Goal: Transaction & Acquisition: Purchase product/service

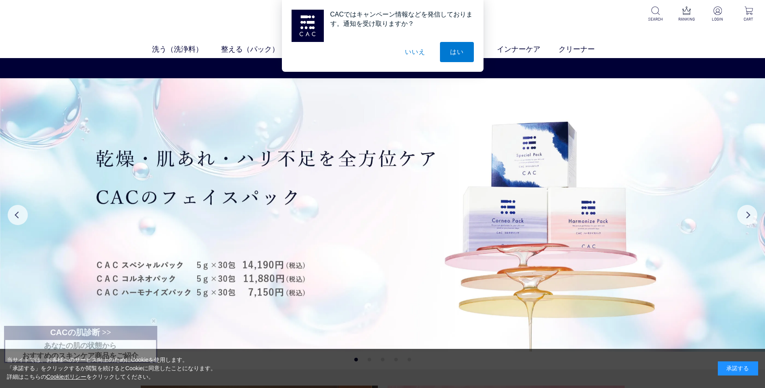
click at [717, 15] on div "CACではキャンペーン情報などを発信しております。通知を受け取りますか？ はい いいえ" at bounding box center [382, 36] width 765 height 72
click at [718, 15] on div "CACではキャンペーン情報などを発信しております。通知を受け取りますか？ はい いいえ" at bounding box center [382, 36] width 765 height 72
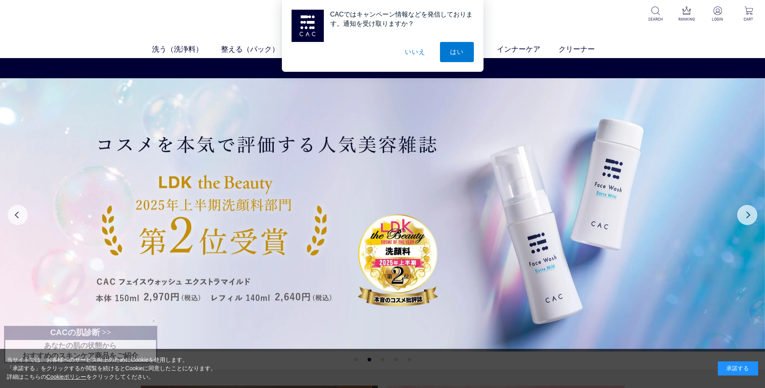
drag, startPoint x: 718, startPoint y: 15, endPoint x: 708, endPoint y: 23, distance: 13.1
click at [708, 23] on div "CACではキャンペーン情報などを発信しております。通知を受け取りますか？ はい いいえ" at bounding box center [382, 36] width 765 height 72
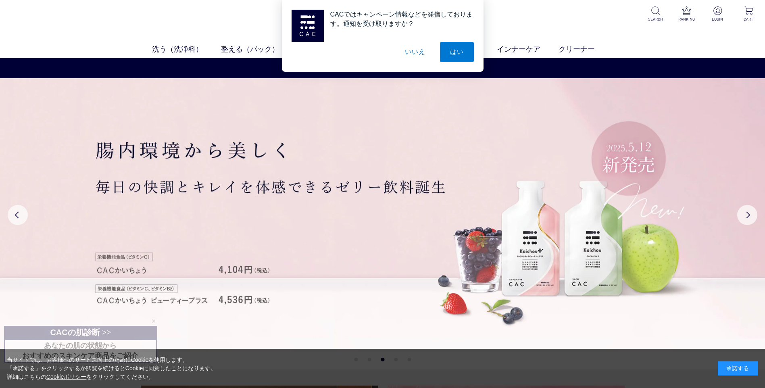
click at [718, 12] on div "CACではキャンペーン情報などを発信しております。通知を受け取りますか？ はい いいえ" at bounding box center [382, 36] width 765 height 72
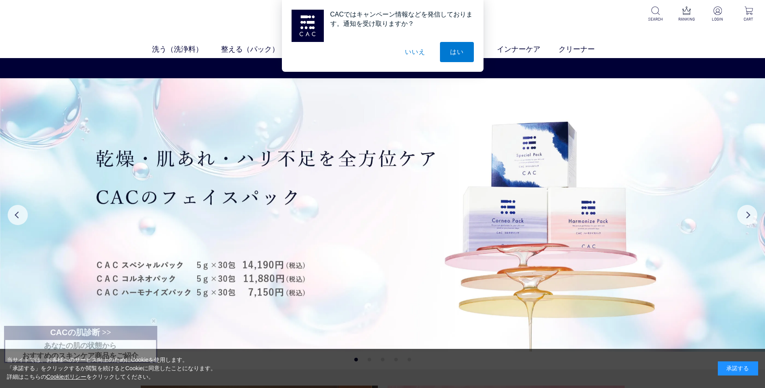
click at [411, 51] on button "いいえ" at bounding box center [415, 52] width 40 height 20
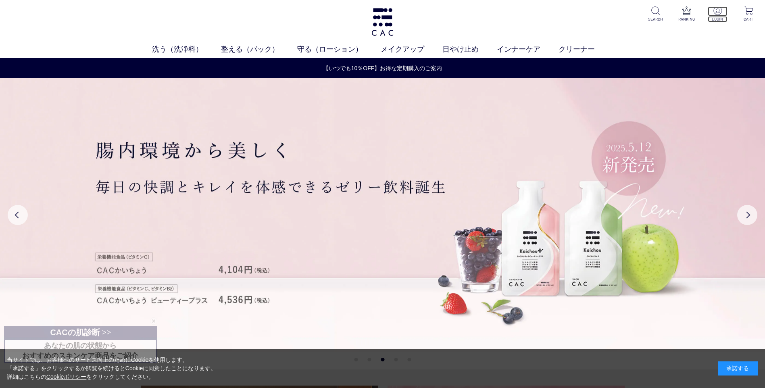
click at [716, 10] on img at bounding box center [717, 10] width 8 height 8
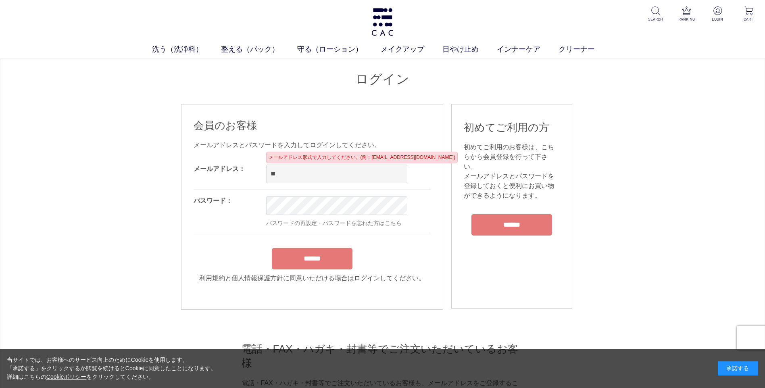
type input "**********"
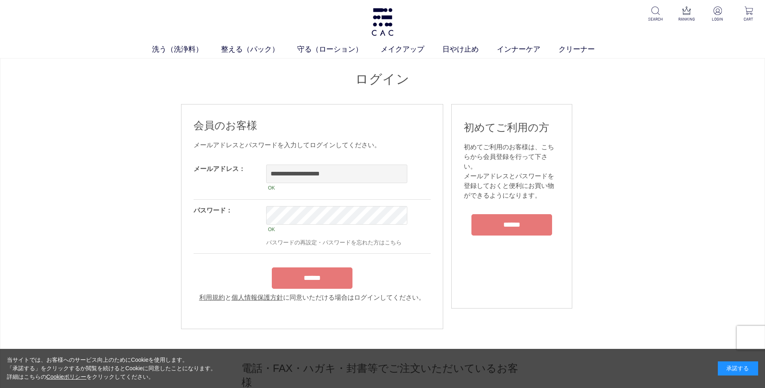
drag, startPoint x: 306, startPoint y: 271, endPoint x: 312, endPoint y: 273, distance: 5.9
click at [307, 271] on div "******" at bounding box center [312, 275] width 237 height 25
click at [296, 278] on input "******" at bounding box center [312, 277] width 81 height 21
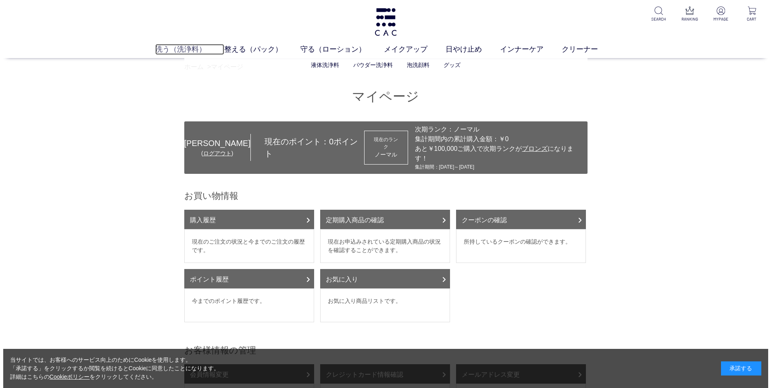
scroll to position [40, 0]
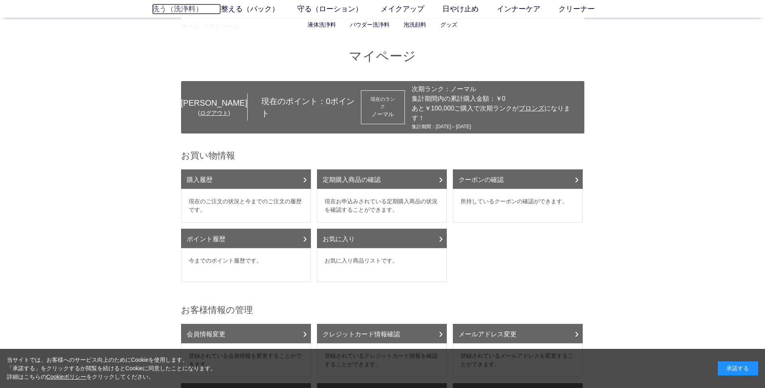
click at [188, 6] on link "洗う（洗浄料）" at bounding box center [186, 9] width 69 height 11
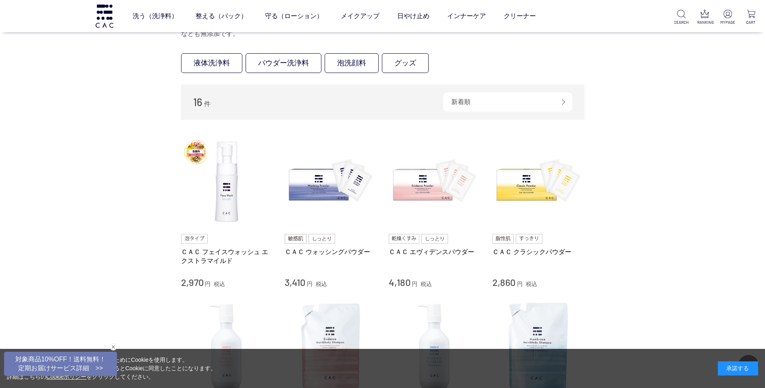
scroll to position [74, 0]
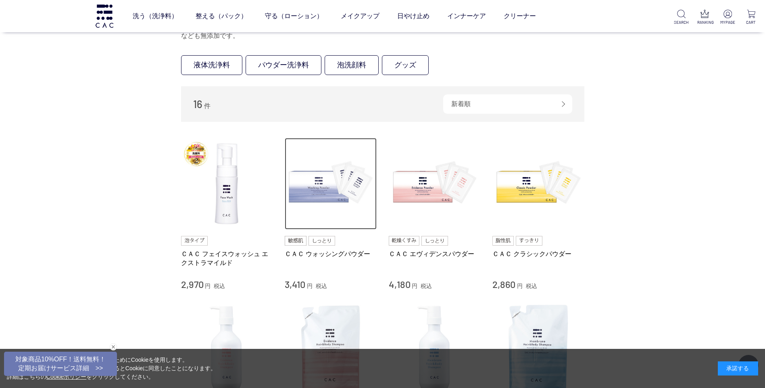
click at [315, 184] on img at bounding box center [331, 184] width 92 height 92
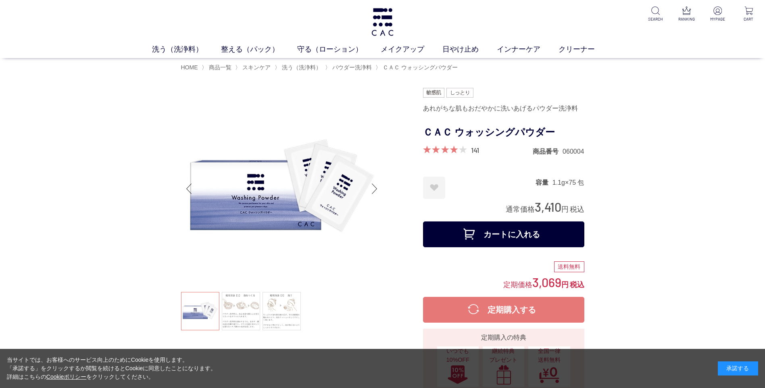
click at [452, 231] on button "カートに入れる" at bounding box center [503, 234] width 161 height 26
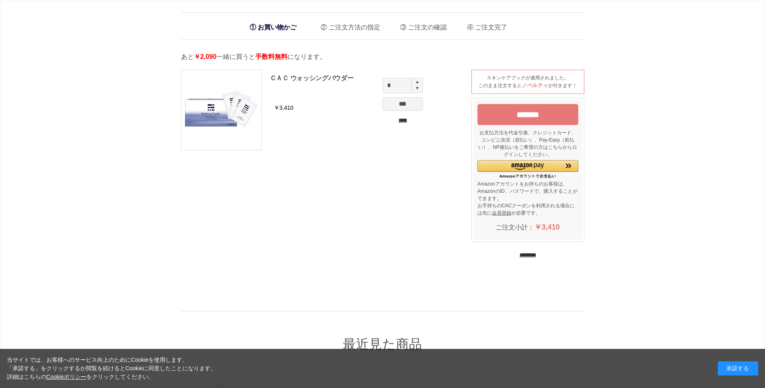
click at [418, 82] on img at bounding box center [417, 81] width 3 height 3
type input "*"
click at [534, 255] on input "********" at bounding box center [527, 255] width 17 height 8
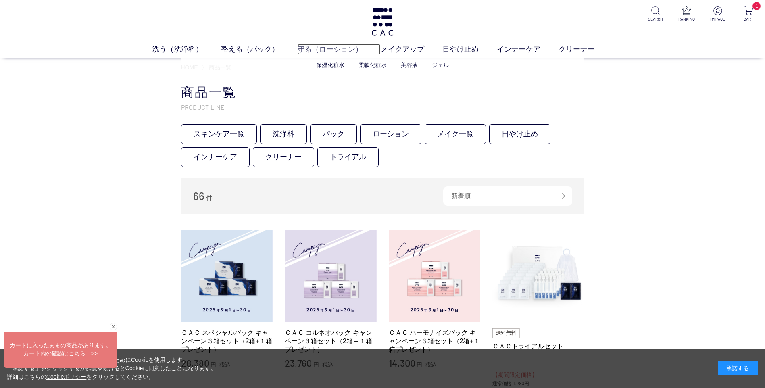
click at [330, 50] on link "守る（ローション）" at bounding box center [338, 49] width 83 height 11
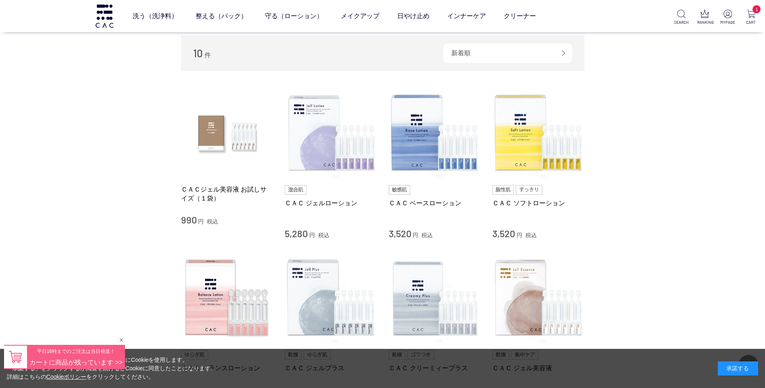
scroll to position [113, 0]
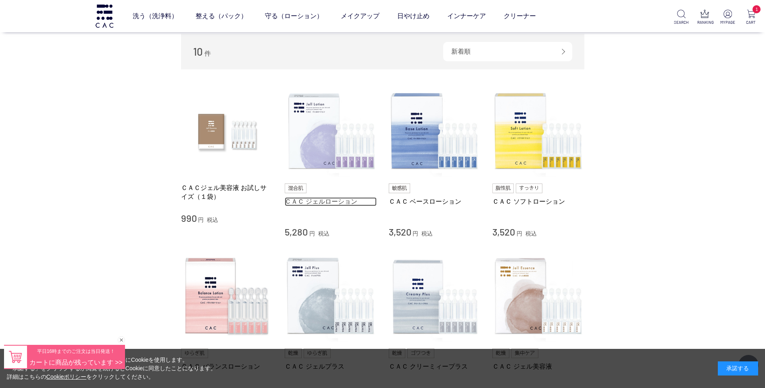
click at [327, 199] on link "ＣＡＣ ジェルローション" at bounding box center [331, 201] width 92 height 8
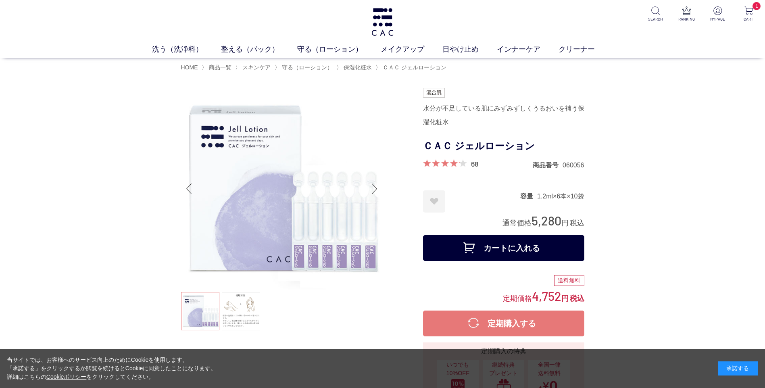
click at [443, 245] on button "カートに入れる" at bounding box center [503, 248] width 161 height 26
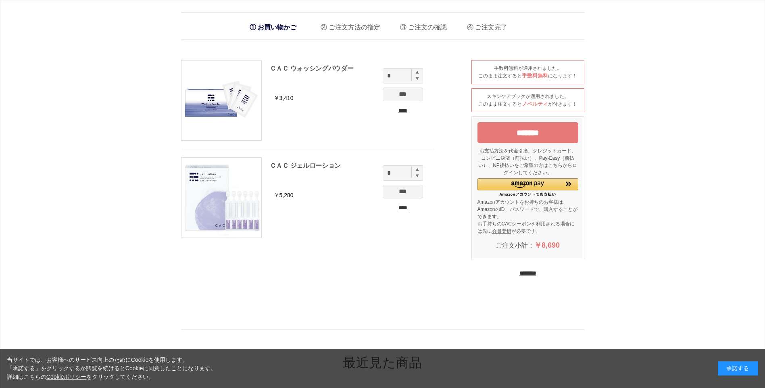
click at [417, 73] on img at bounding box center [417, 72] width 3 height 3
type input "*"
click at [520, 273] on input "********" at bounding box center [527, 273] width 17 height 8
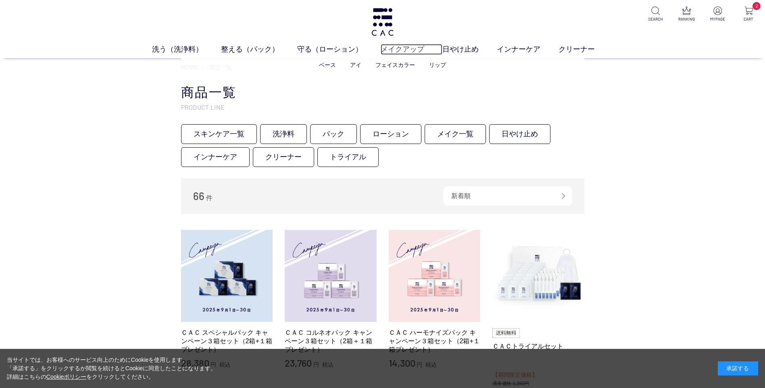
click at [410, 49] on link "メイクアップ" at bounding box center [412, 49] width 62 height 11
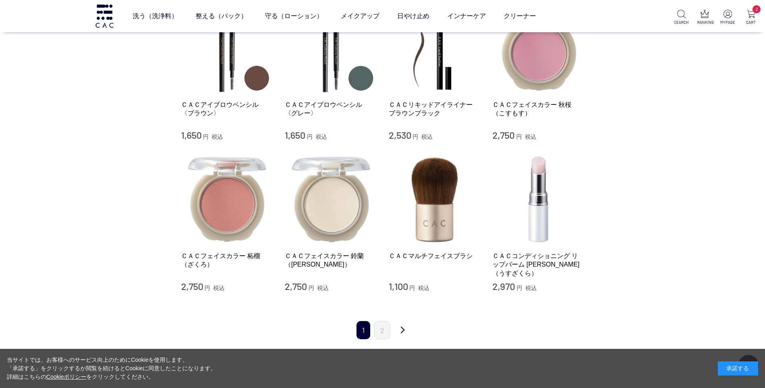
scroll to position [827, 0]
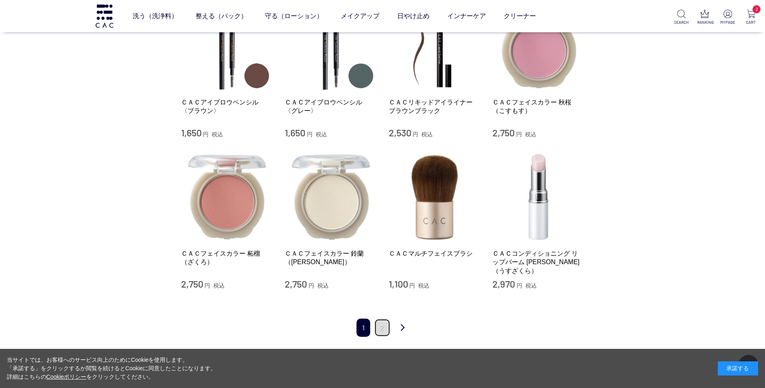
click at [377, 319] on link "2" at bounding box center [382, 328] width 16 height 18
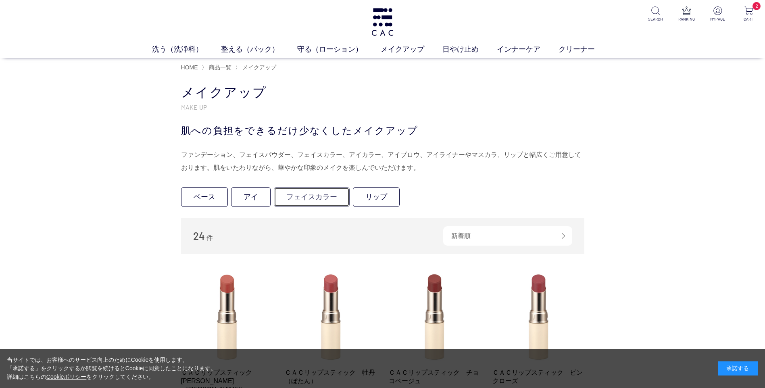
click at [300, 199] on link "フェイスカラー" at bounding box center [312, 197] width 76 height 20
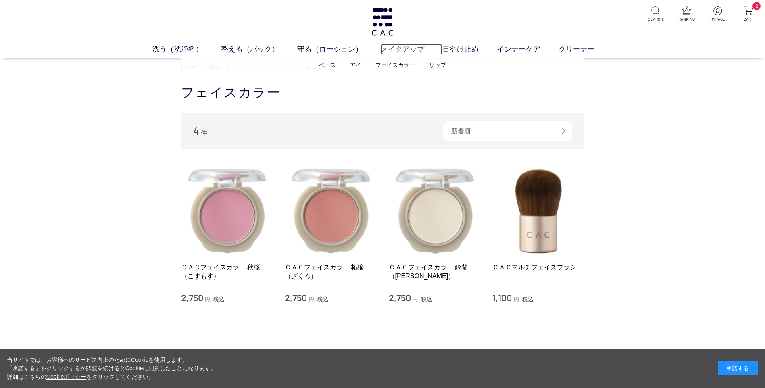
click at [400, 49] on link "メイクアップ" at bounding box center [412, 49] width 62 height 11
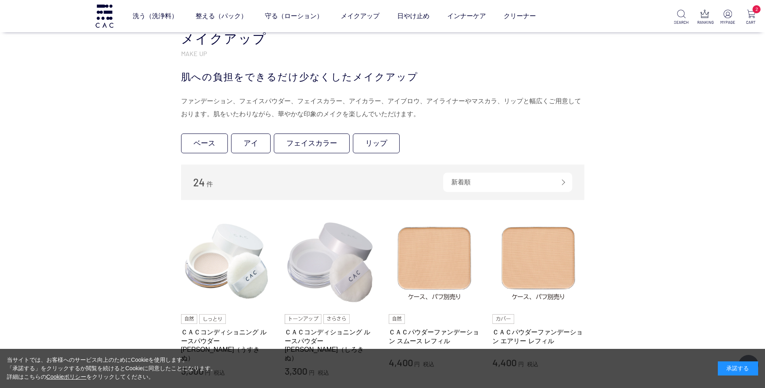
scroll to position [137, 0]
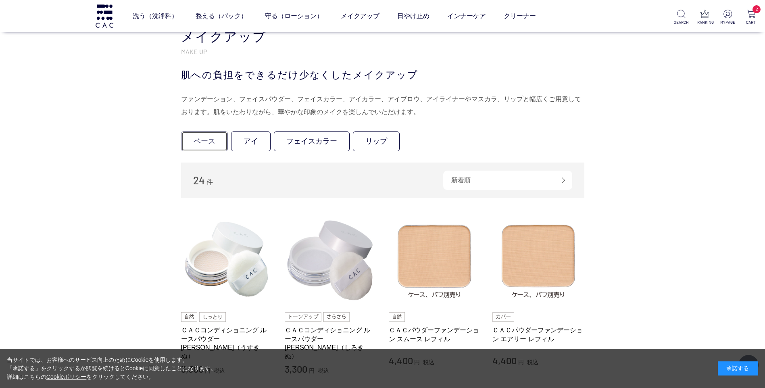
click at [198, 139] on link "ベース" at bounding box center [204, 141] width 47 height 20
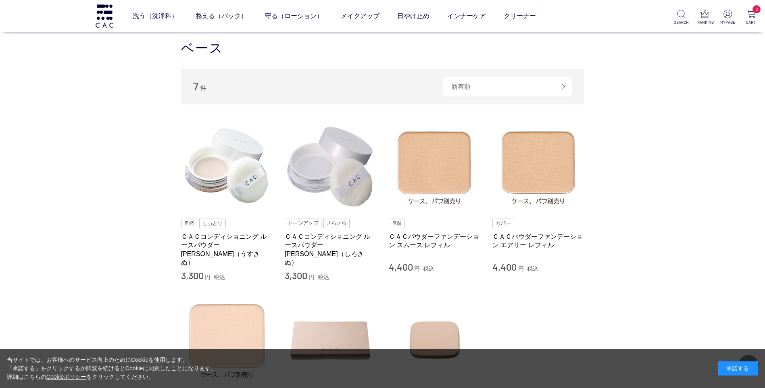
scroll to position [123, 0]
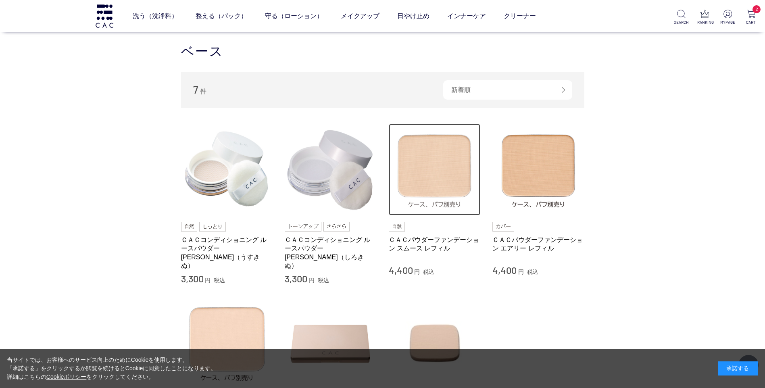
click at [420, 186] on img at bounding box center [435, 170] width 92 height 92
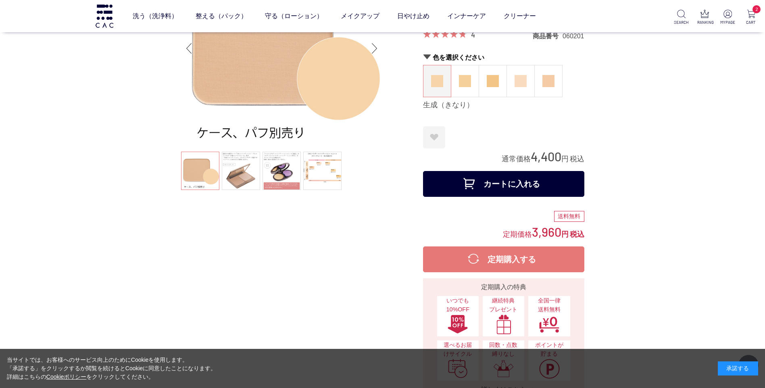
scroll to position [79, 0]
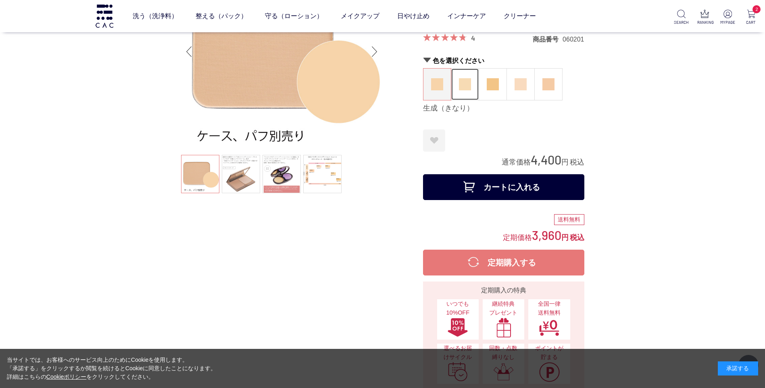
click at [465, 85] on img at bounding box center [465, 84] width 12 height 12
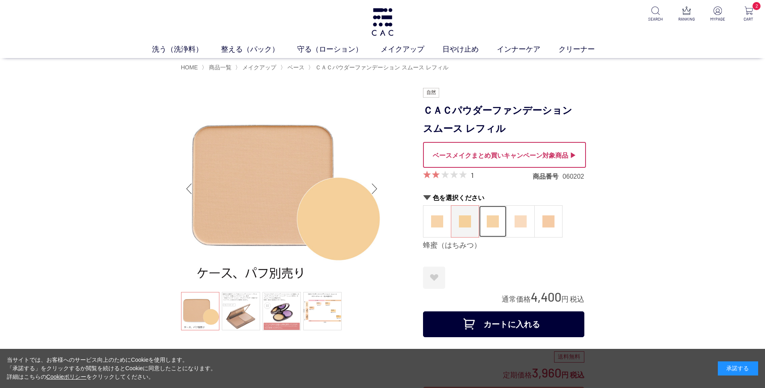
click at [494, 218] on img at bounding box center [493, 221] width 12 height 12
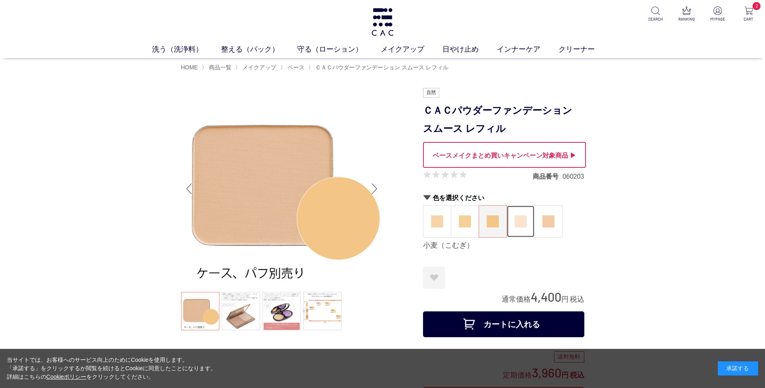
click at [517, 221] on img at bounding box center [521, 221] width 12 height 12
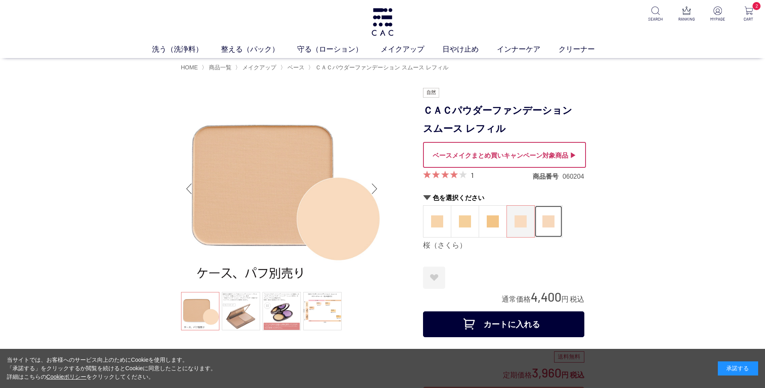
click at [546, 221] on img at bounding box center [548, 221] width 12 height 12
click at [548, 225] on img at bounding box center [548, 221] width 12 height 12
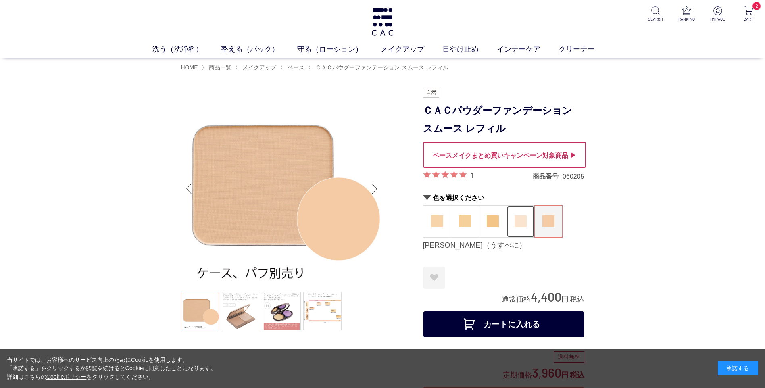
click at [517, 224] on img at bounding box center [521, 221] width 12 height 12
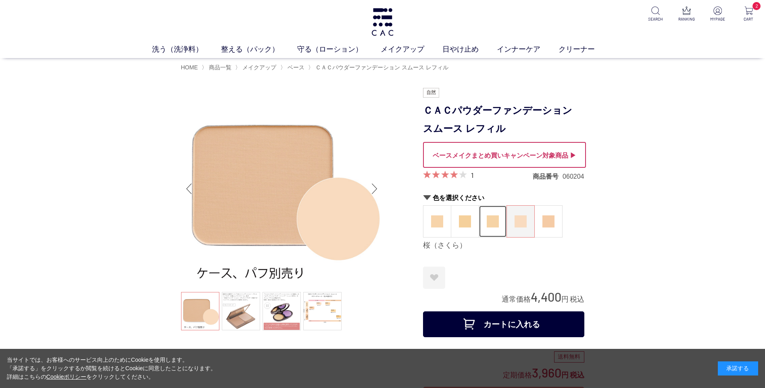
click at [490, 223] on img at bounding box center [493, 221] width 12 height 12
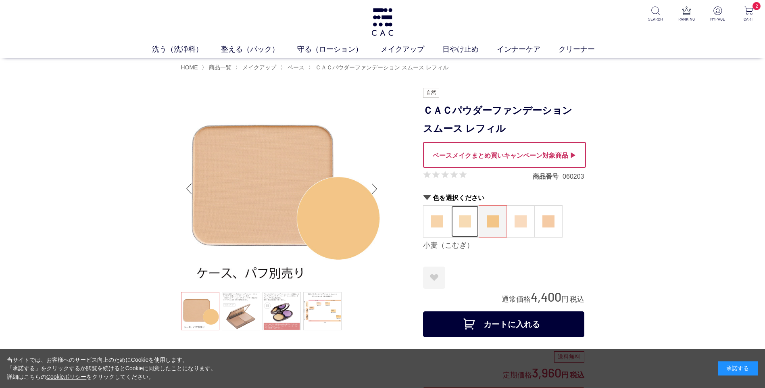
click at [464, 223] on img at bounding box center [465, 221] width 12 height 12
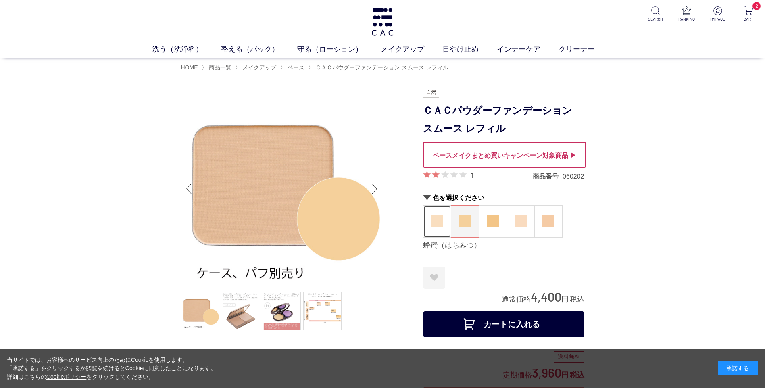
click at [436, 222] on img at bounding box center [437, 221] width 12 height 12
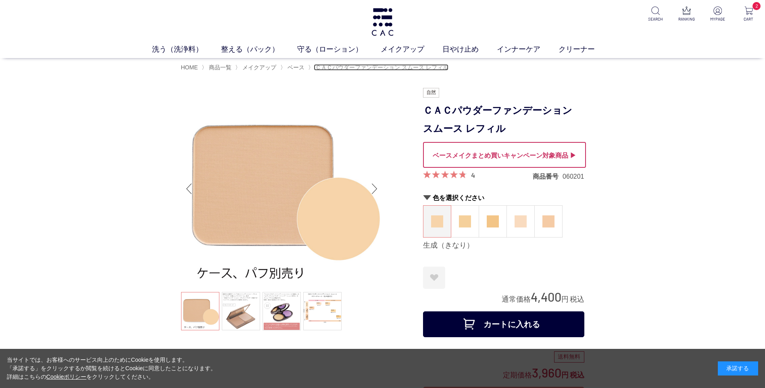
click at [367, 69] on span "ＣＡＣパウダーファンデーション スムース レフィル" at bounding box center [381, 67] width 133 height 6
click at [571, 156] on div at bounding box center [504, 155] width 163 height 26
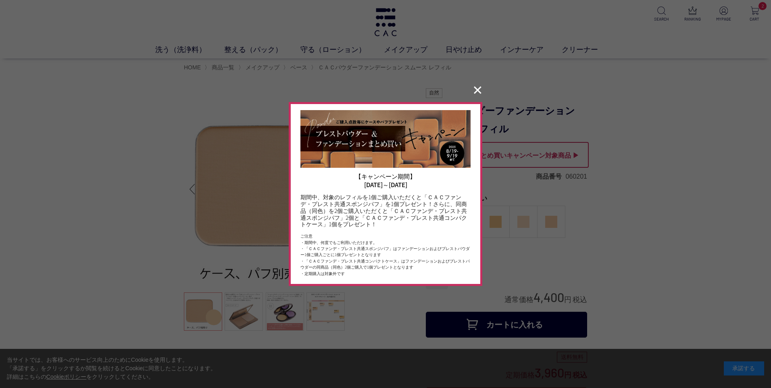
click at [714, 92] on div at bounding box center [385, 194] width 771 height 388
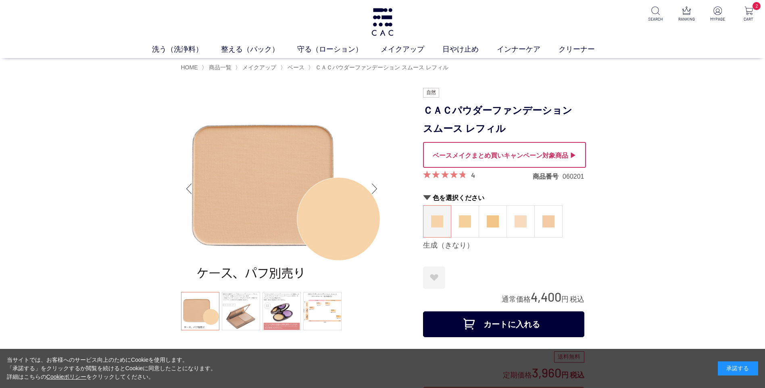
click at [457, 113] on h1 "ＣＡＣパウダーファンデーション スムース レフィル" at bounding box center [503, 120] width 161 height 36
click at [440, 121] on h1 "ＣＡＣパウダーファンデーション スムース レフィル" at bounding box center [503, 120] width 161 height 36
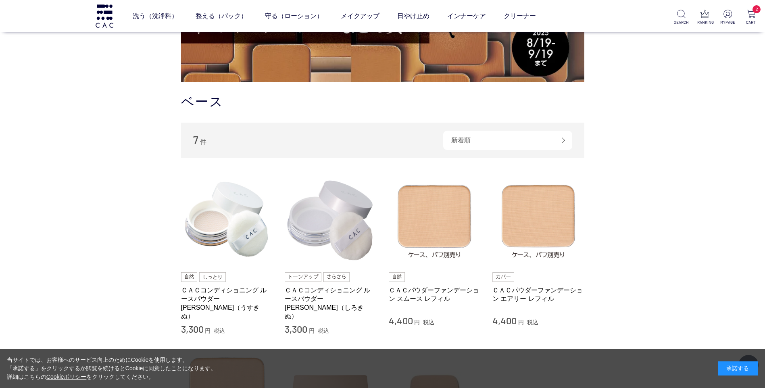
scroll to position [79, 0]
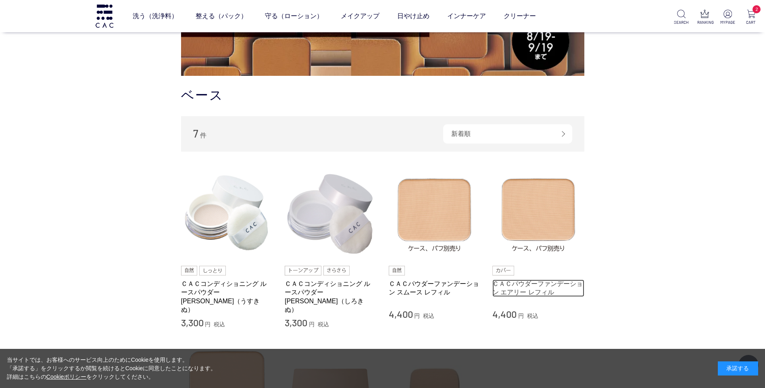
click at [533, 292] on link "ＣＡＣパウダーファンデーション エアリー レフィル" at bounding box center [538, 287] width 92 height 17
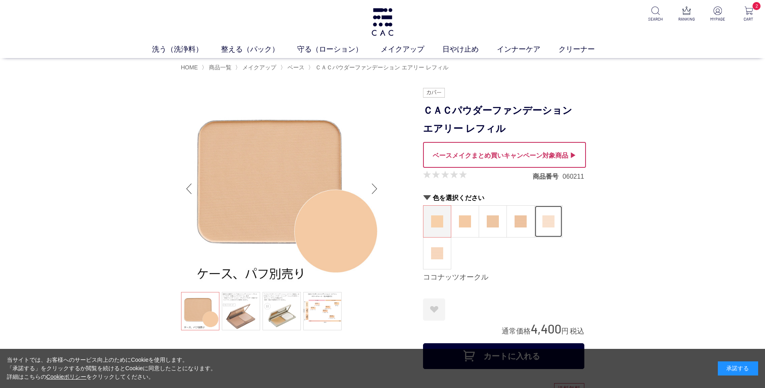
click at [547, 226] on img at bounding box center [548, 221] width 12 height 12
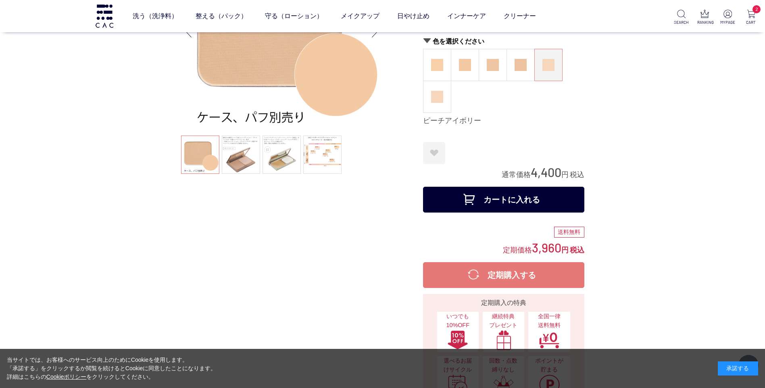
scroll to position [101, 0]
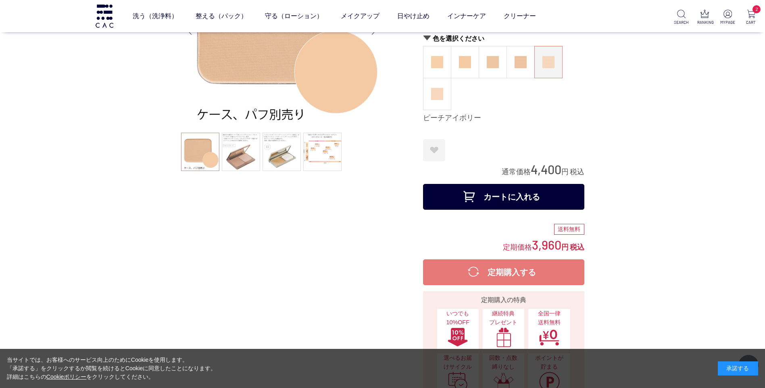
click at [490, 198] on button "カートに入れる" at bounding box center [503, 197] width 161 height 26
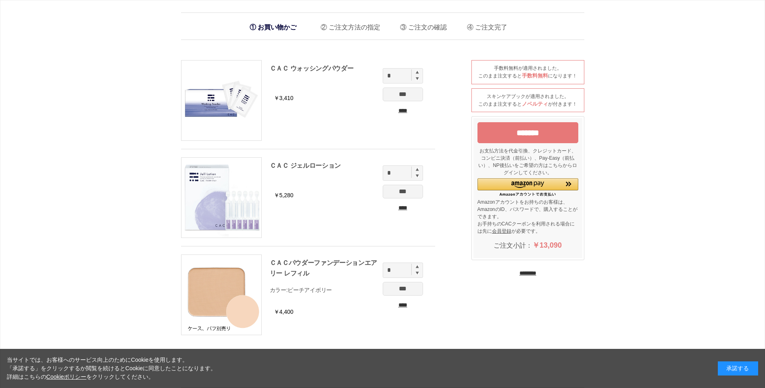
click at [417, 73] on img at bounding box center [417, 72] width 3 height 3
type input "*"
click at [417, 269] on input "*" at bounding box center [403, 270] width 40 height 15
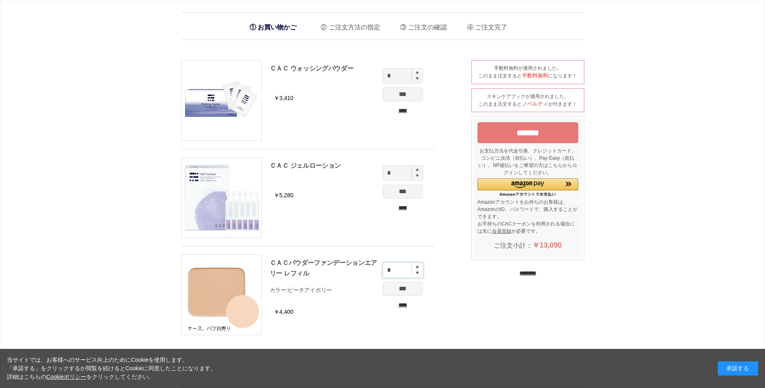
click at [417, 269] on input "*" at bounding box center [403, 270] width 40 height 15
click at [418, 267] on img at bounding box center [417, 266] width 3 height 3
type input "*"
click at [527, 273] on input "********" at bounding box center [527, 273] width 17 height 8
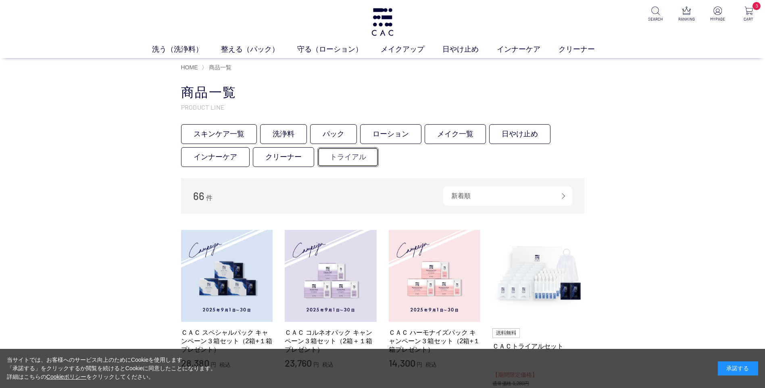
click at [359, 151] on link "トライアル" at bounding box center [347, 157] width 61 height 20
click at [289, 155] on link "クリーナー" at bounding box center [283, 157] width 61 height 20
click at [188, 49] on link "洗う（洗浄料）" at bounding box center [186, 49] width 69 height 11
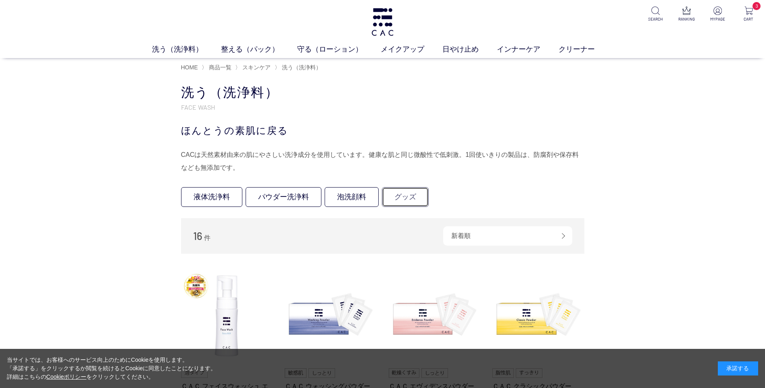
click at [408, 200] on link "グッズ" at bounding box center [405, 197] width 47 height 20
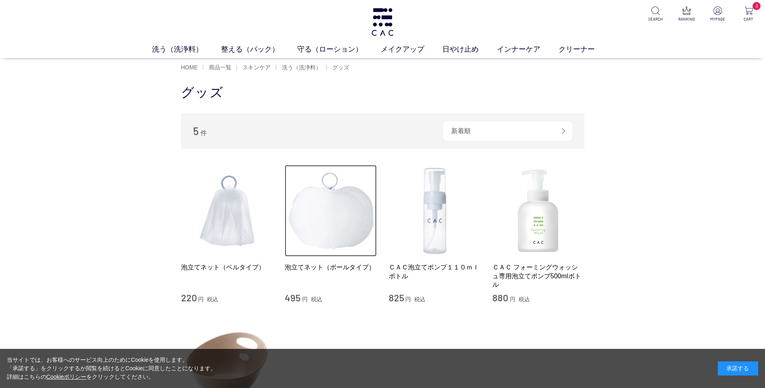
click at [330, 239] on img at bounding box center [331, 211] width 92 height 92
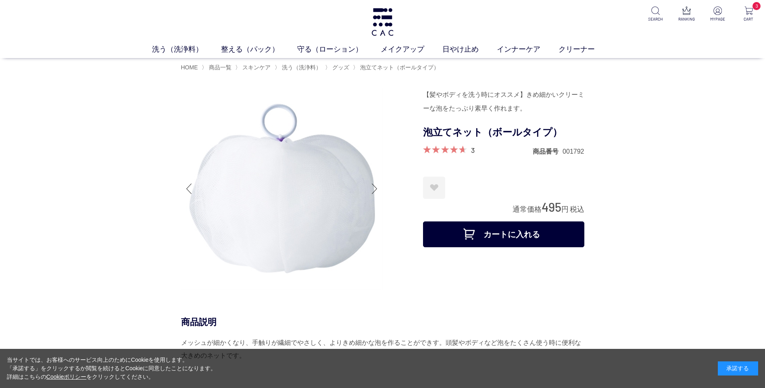
click at [480, 236] on button "カートに入れる" at bounding box center [503, 234] width 161 height 26
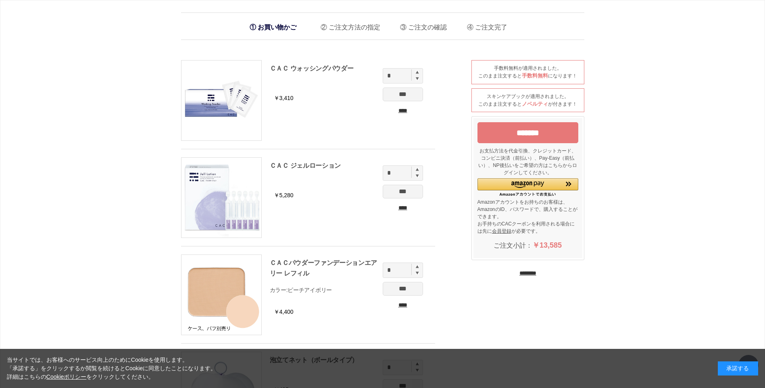
click at [417, 72] on img at bounding box center [417, 72] width 3 height 3
type input "*"
click at [416, 265] on img at bounding box center [417, 266] width 3 height 3
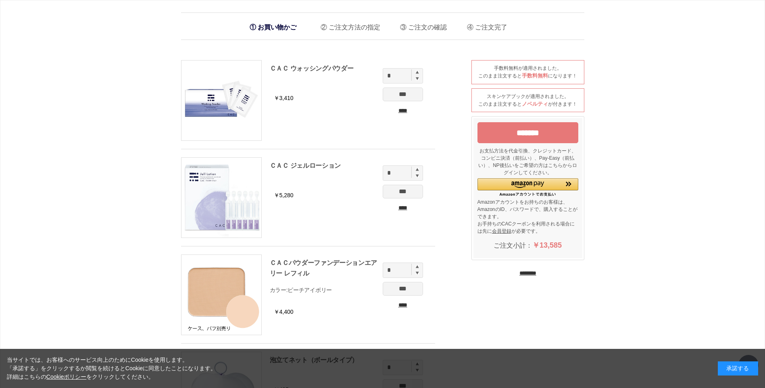
type input "*"
click at [402, 91] on input "***" at bounding box center [403, 95] width 40 height 14
click at [402, 287] on input "***" at bounding box center [403, 289] width 40 height 14
click at [510, 131] on input "*******" at bounding box center [527, 132] width 101 height 21
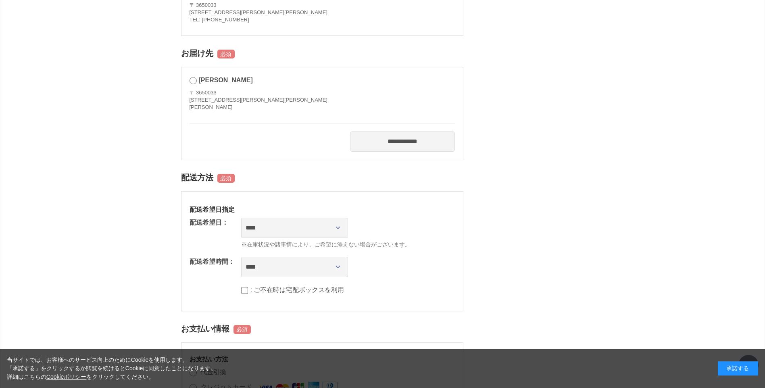
scroll to position [369, 0]
click at [337, 227] on select "**********" at bounding box center [294, 226] width 107 height 20
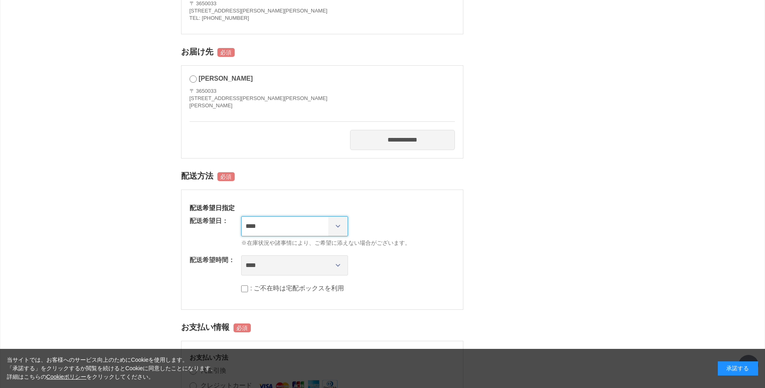
select select "********"
click at [241, 216] on select "**********" at bounding box center [294, 226] width 107 height 20
click at [338, 267] on select "**** *** ****** ****** ****** ******" at bounding box center [294, 265] width 107 height 20
select select "**"
click at [241, 255] on select "**** *** ****** ****** ****** ******" at bounding box center [294, 265] width 107 height 20
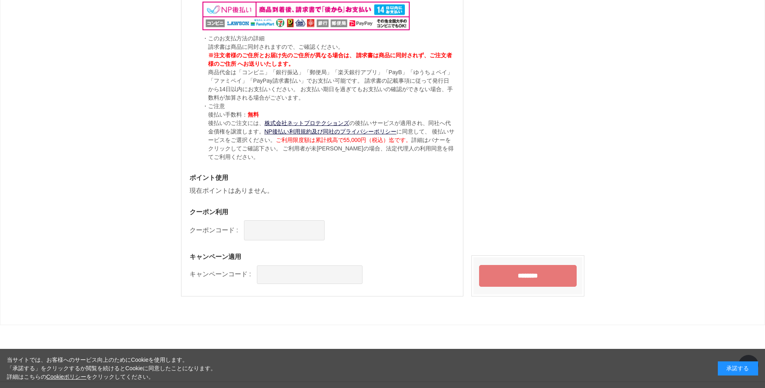
scroll to position [838, 0]
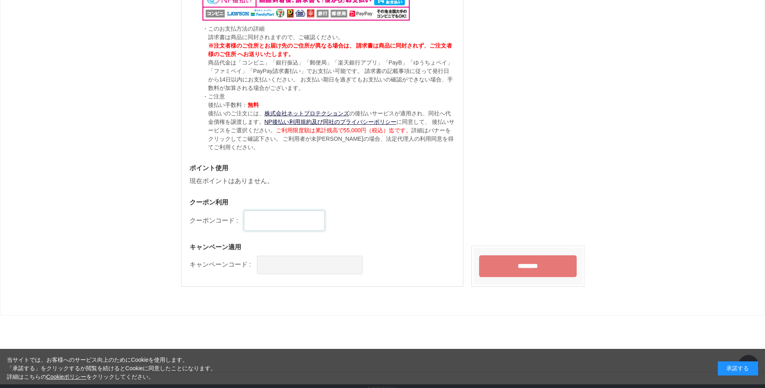
click at [250, 224] on input "text" at bounding box center [284, 221] width 81 height 20
type input "******"
click at [497, 267] on input "********" at bounding box center [528, 266] width 98 height 22
